Goal: Task Accomplishment & Management: Manage account settings

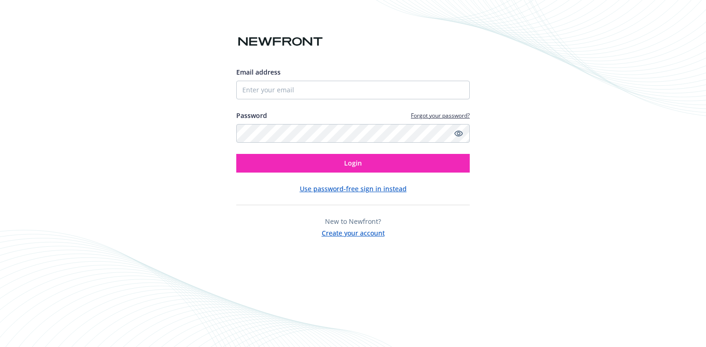
type input "[EMAIL_ADDRESS][PERSON_NAME][DOMAIN_NAME]"
click at [236, 154] on button "Login" at bounding box center [352, 163] width 233 height 19
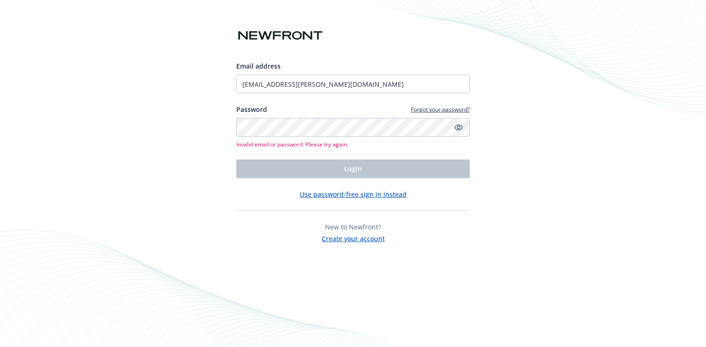
click at [428, 109] on link "Forgot your password?" at bounding box center [440, 109] width 59 height 8
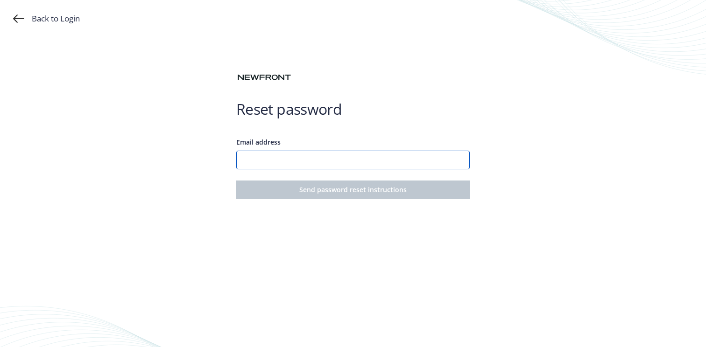
click at [286, 166] on input "Email address" at bounding box center [352, 160] width 233 height 19
type input "[EMAIL_ADDRESS][PERSON_NAME][DOMAIN_NAME]"
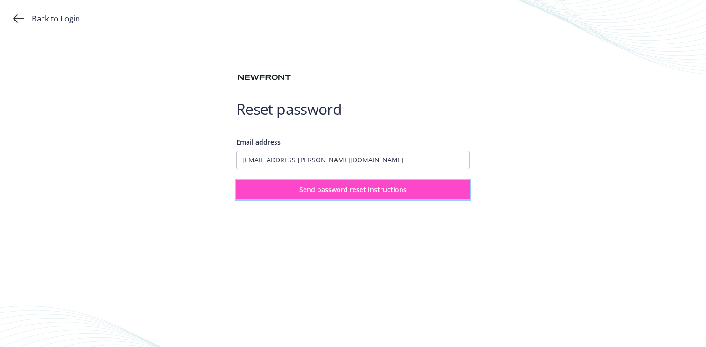
click at [292, 188] on button "Send password reset instructions" at bounding box center [352, 190] width 233 height 19
